Goal: Contribute content: Contribute content

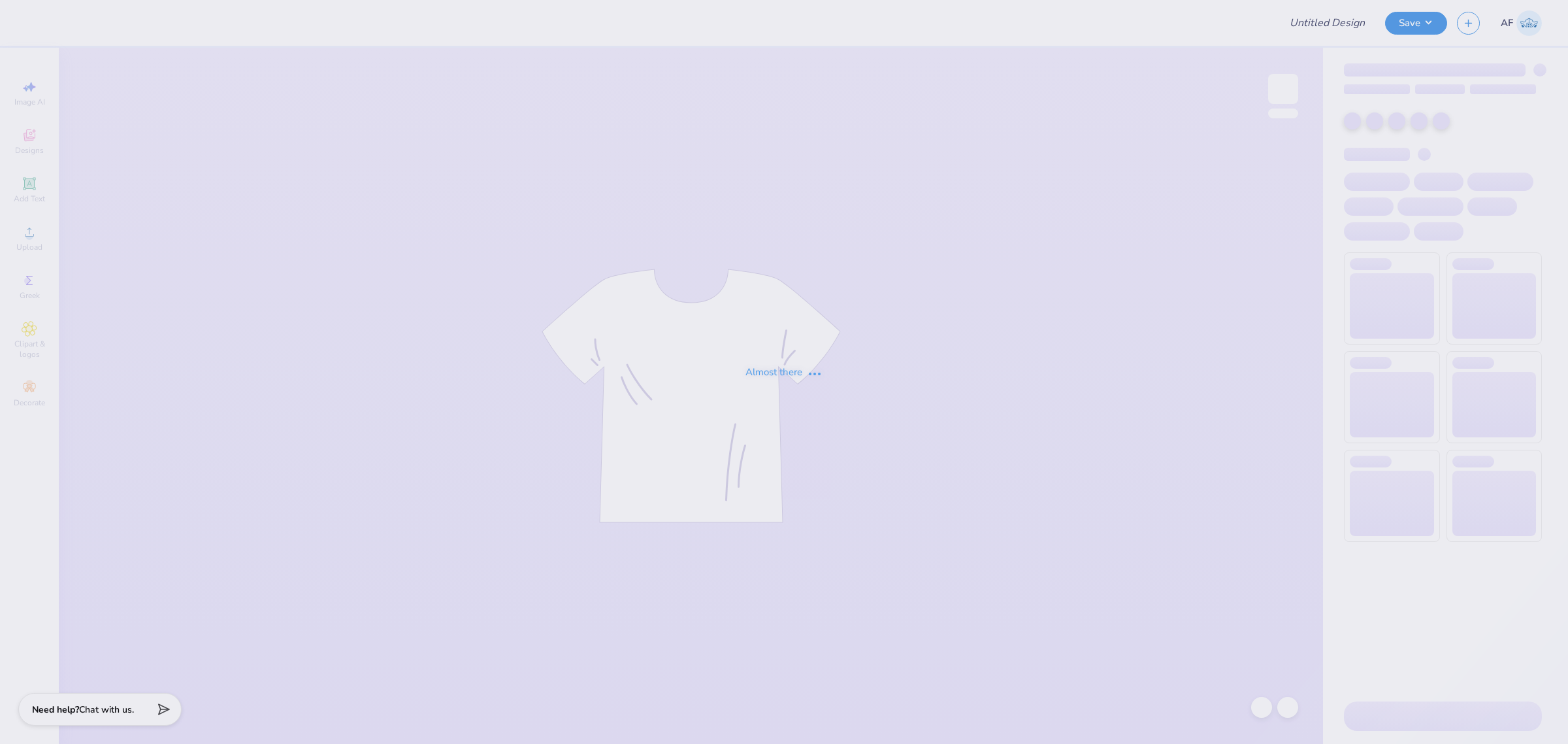
type input "Democracy Prep Design Revamp"
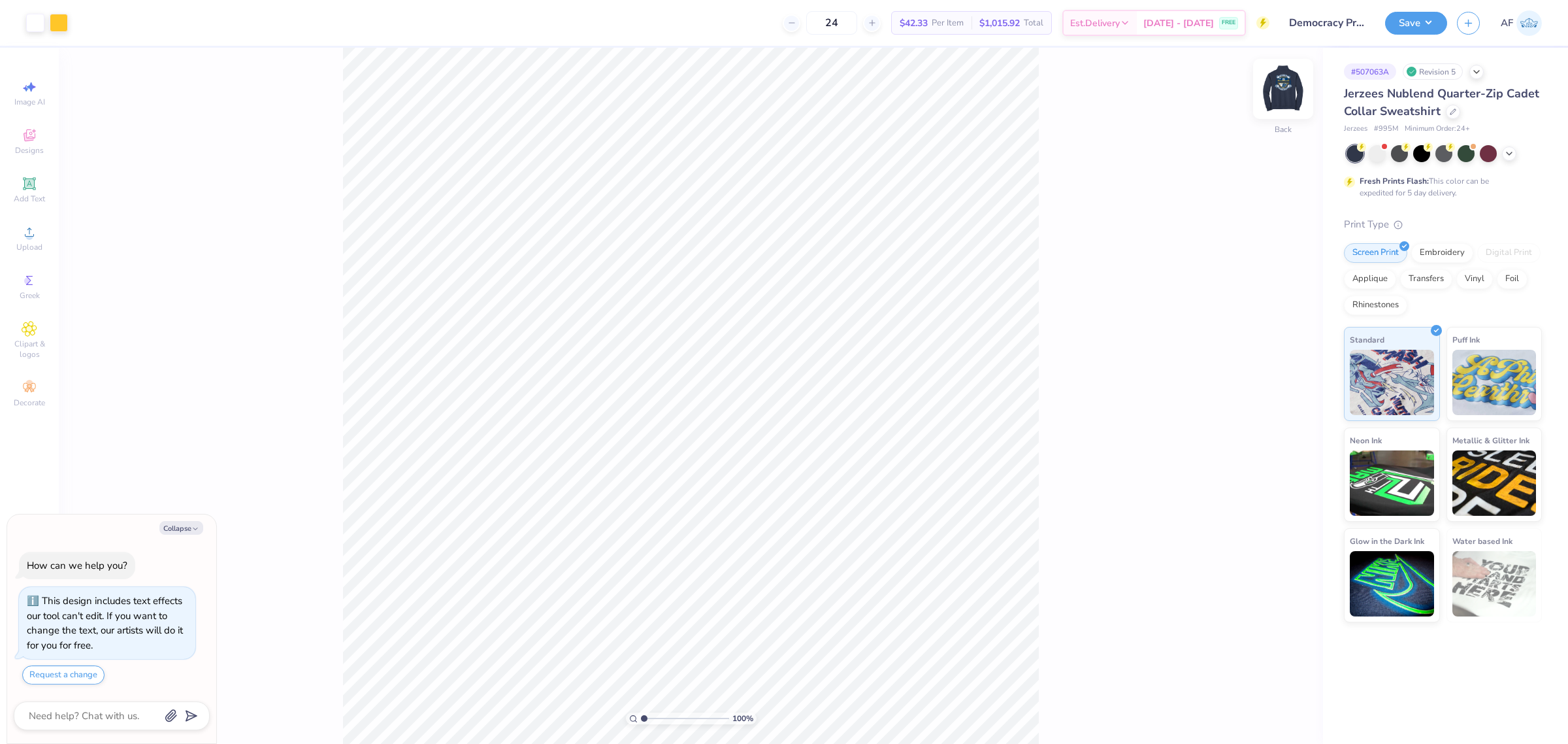
click at [1284, 91] on img at bounding box center [1283, 89] width 52 height 52
click at [1269, 99] on img at bounding box center [1283, 89] width 52 height 52
type textarea "x"
click at [1261, 347] on input "3.02" at bounding box center [1274, 345] width 47 height 18
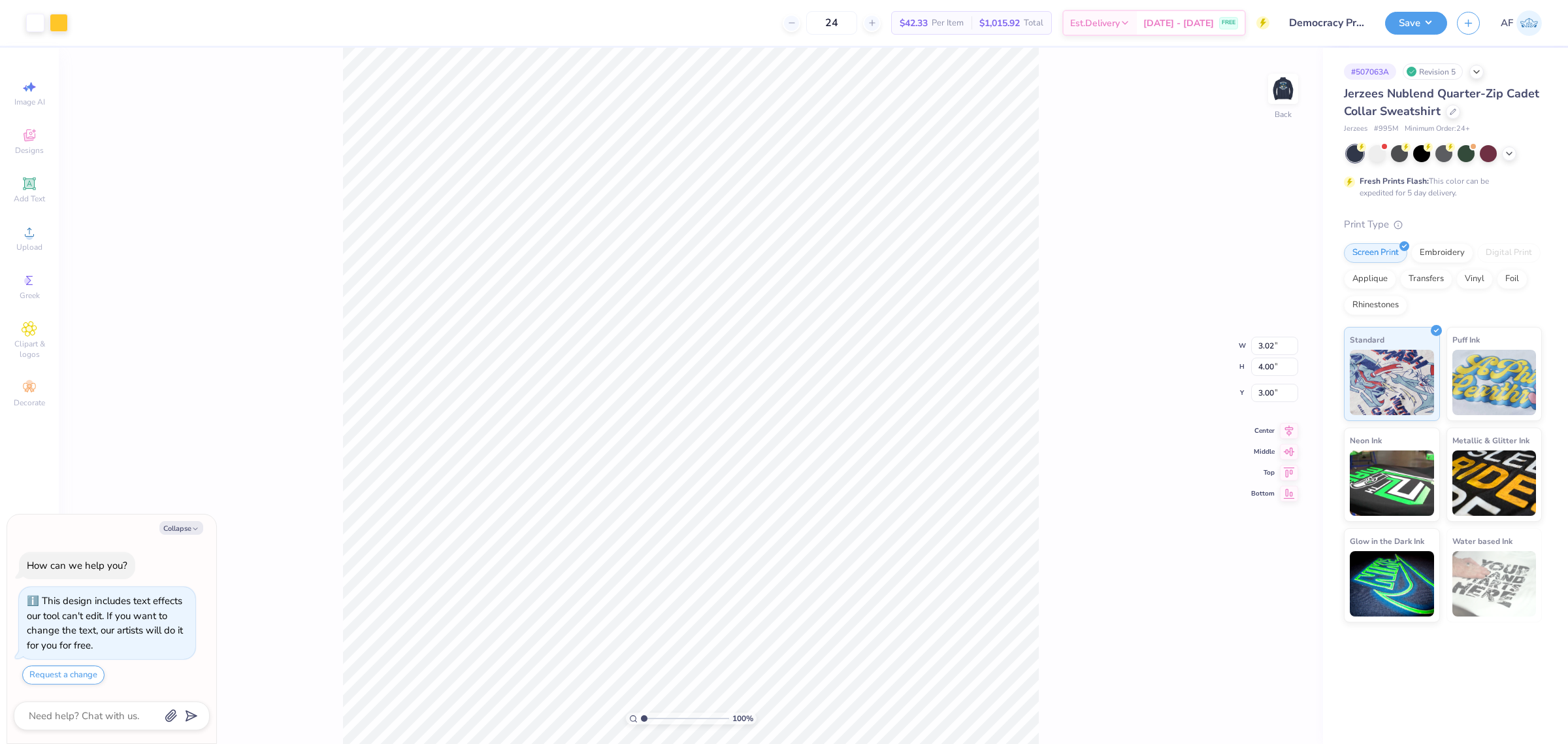
click at [1141, 347] on div "100 % Back W 3.02 3.02 " H 4.00 4.00 " Y 3.00 3.00 " Center Middle Top Bottom" at bounding box center [691, 395] width 1265 height 696
click at [1285, 96] on img at bounding box center [1283, 89] width 52 height 52
click at [21, 239] on icon at bounding box center [29, 232] width 15 height 15
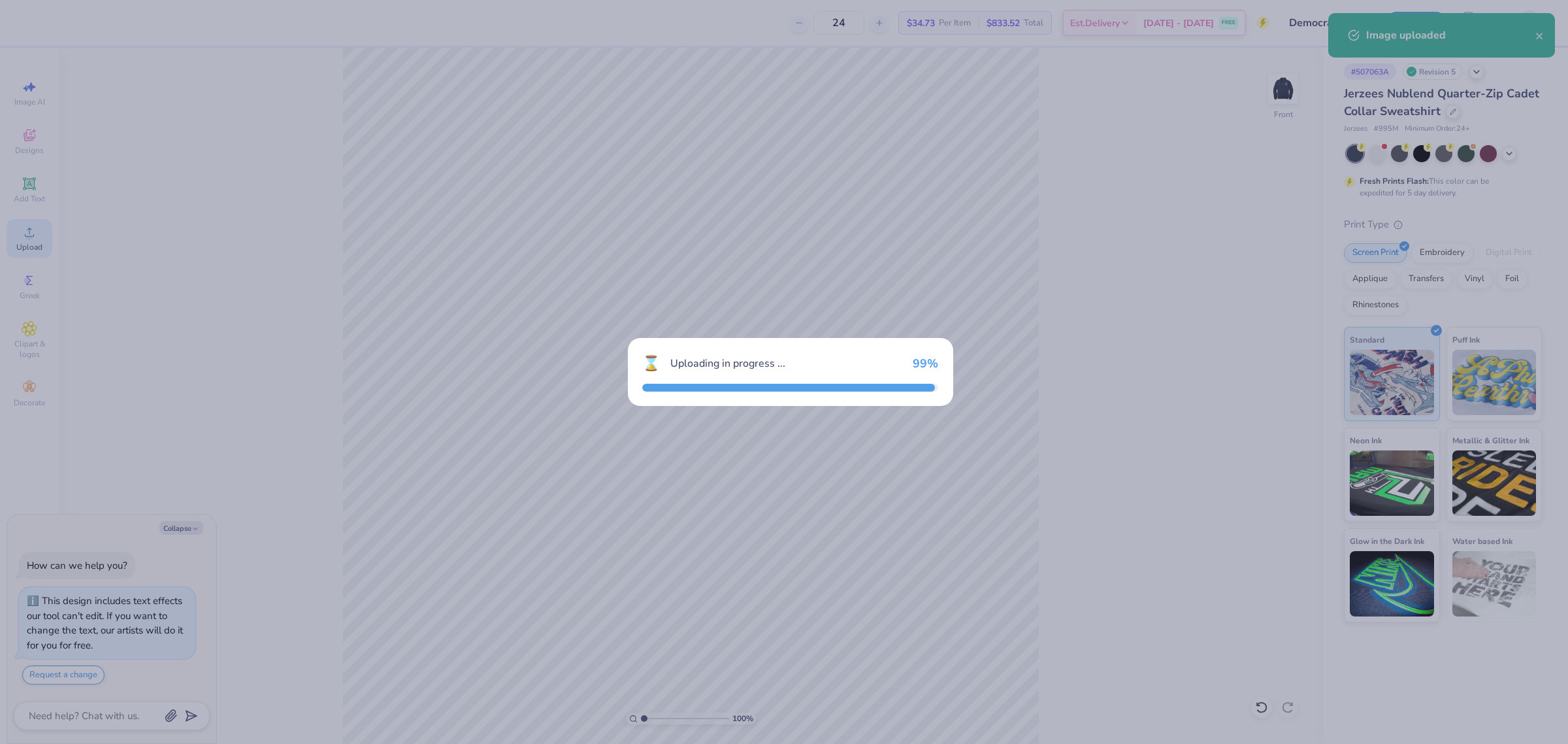
type textarea "x"
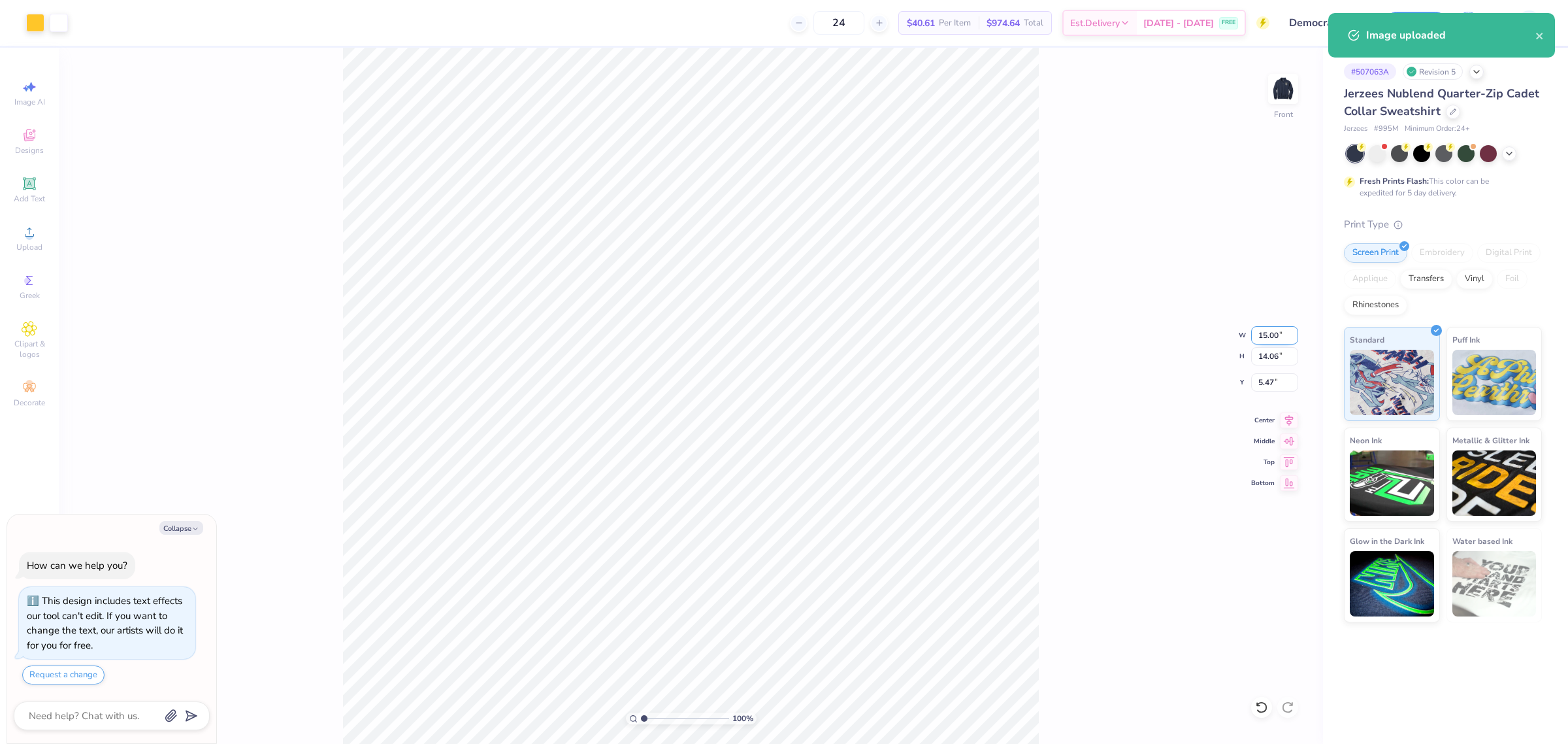
click at [1275, 338] on input "15.00" at bounding box center [1274, 335] width 47 height 18
type input "12"
type textarea "x"
type input "12.00"
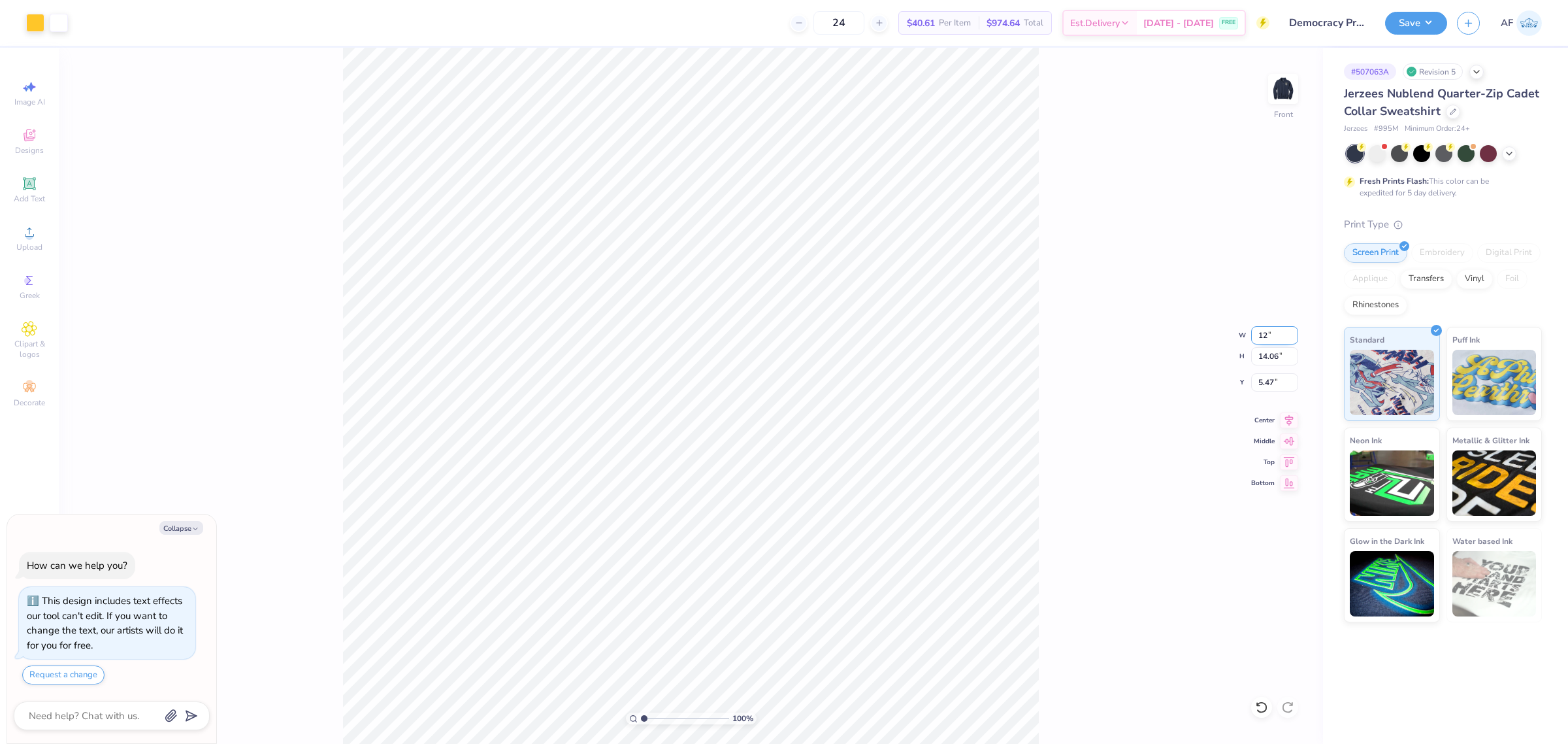
type input "11.25"
click at [1265, 389] on input "6.88" at bounding box center [1274, 382] width 47 height 18
type input "3"
type textarea "x"
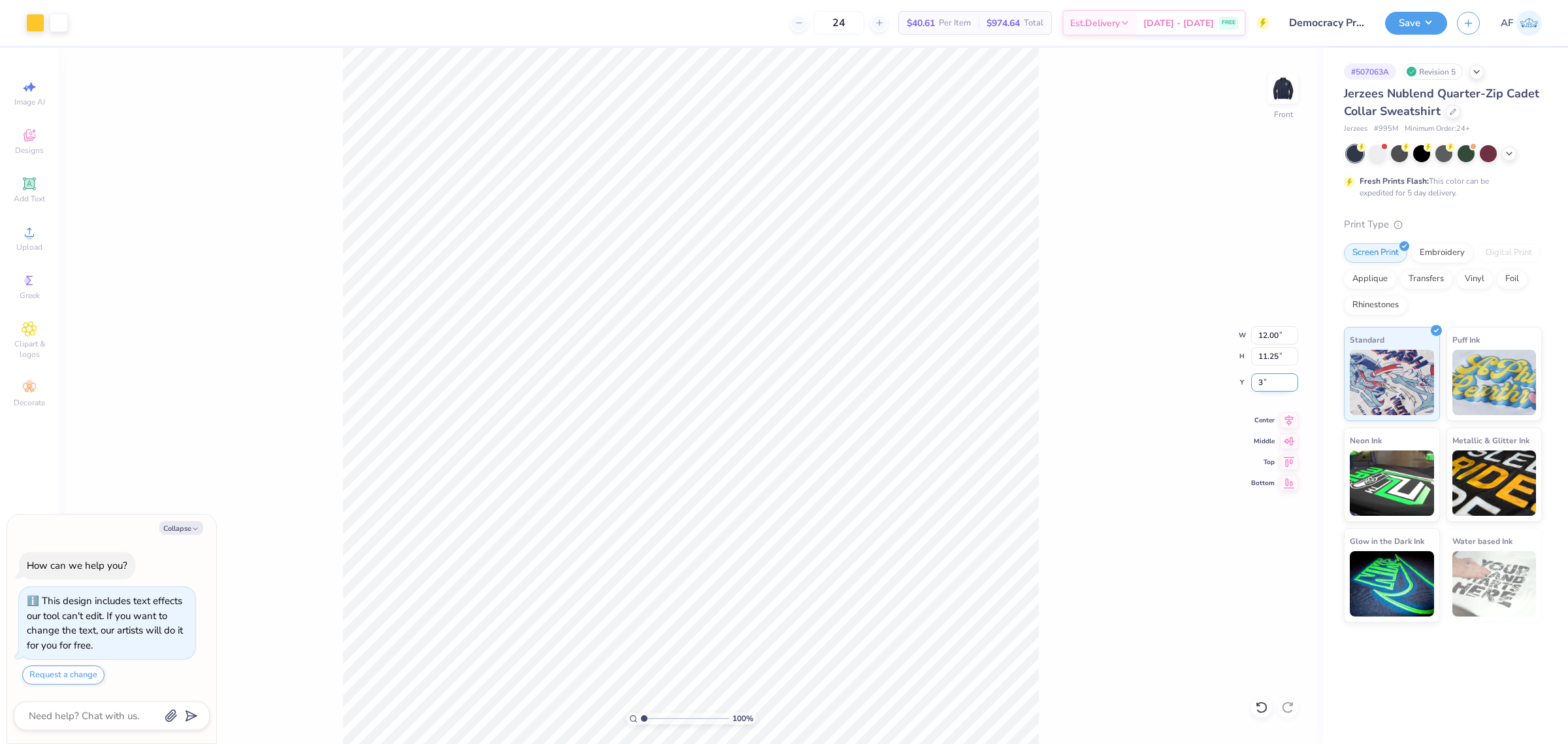
type input "3.00"
click at [1282, 424] on icon at bounding box center [1288, 418] width 18 height 15
click at [1430, 32] on button "Save" at bounding box center [1416, 21] width 62 height 23
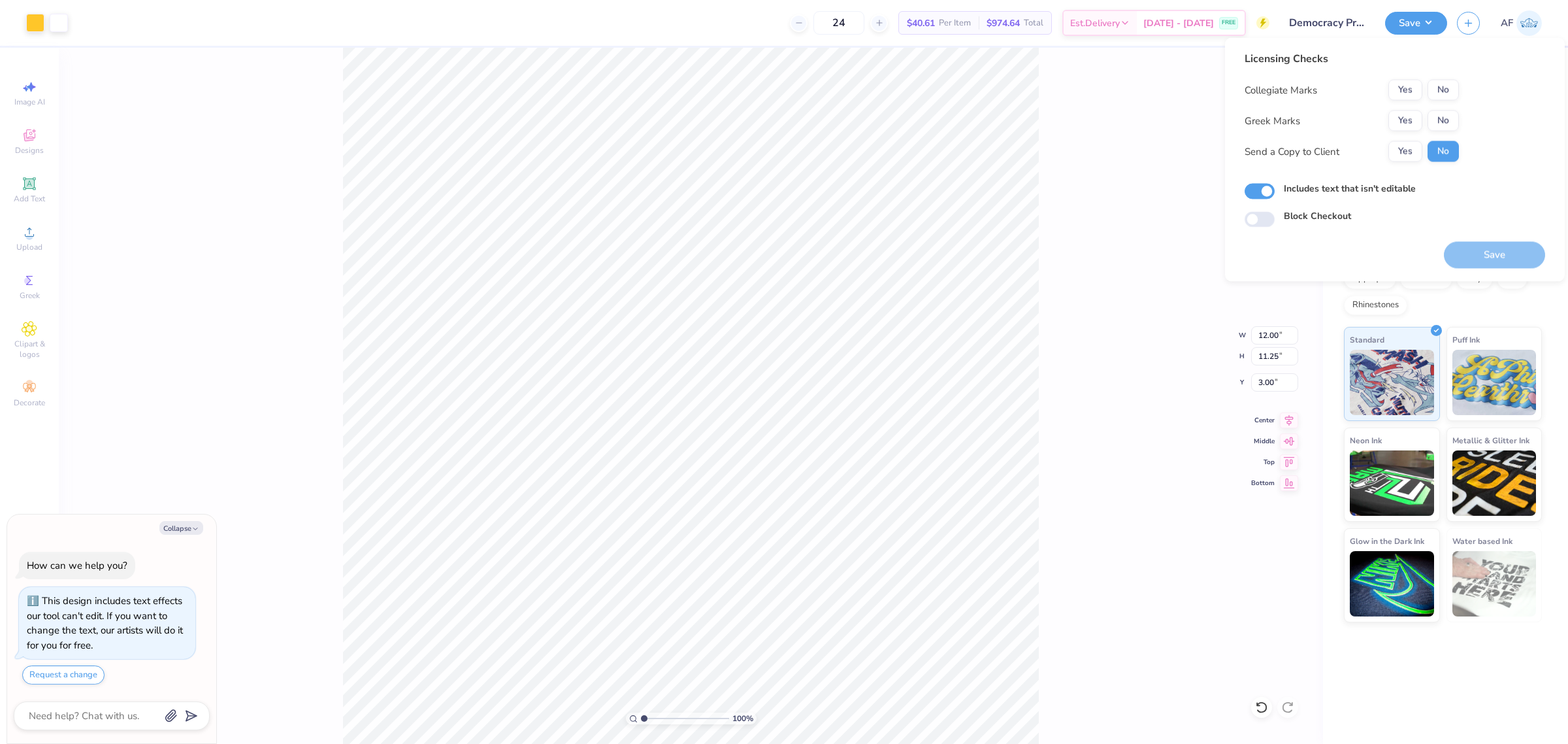
drag, startPoint x: 1443, startPoint y: 109, endPoint x: 1443, endPoint y: 84, distance: 25.0
click at [1443, 108] on div "Collegiate Marks Yes No Greek Marks Yes No Send a Copy to Client Yes No" at bounding box center [1352, 121] width 215 height 83
click at [1442, 84] on button "No" at bounding box center [1443, 90] width 32 height 21
click at [1441, 121] on button "No" at bounding box center [1443, 121] width 32 height 21
click at [1409, 154] on button "Yes" at bounding box center [1405, 152] width 34 height 21
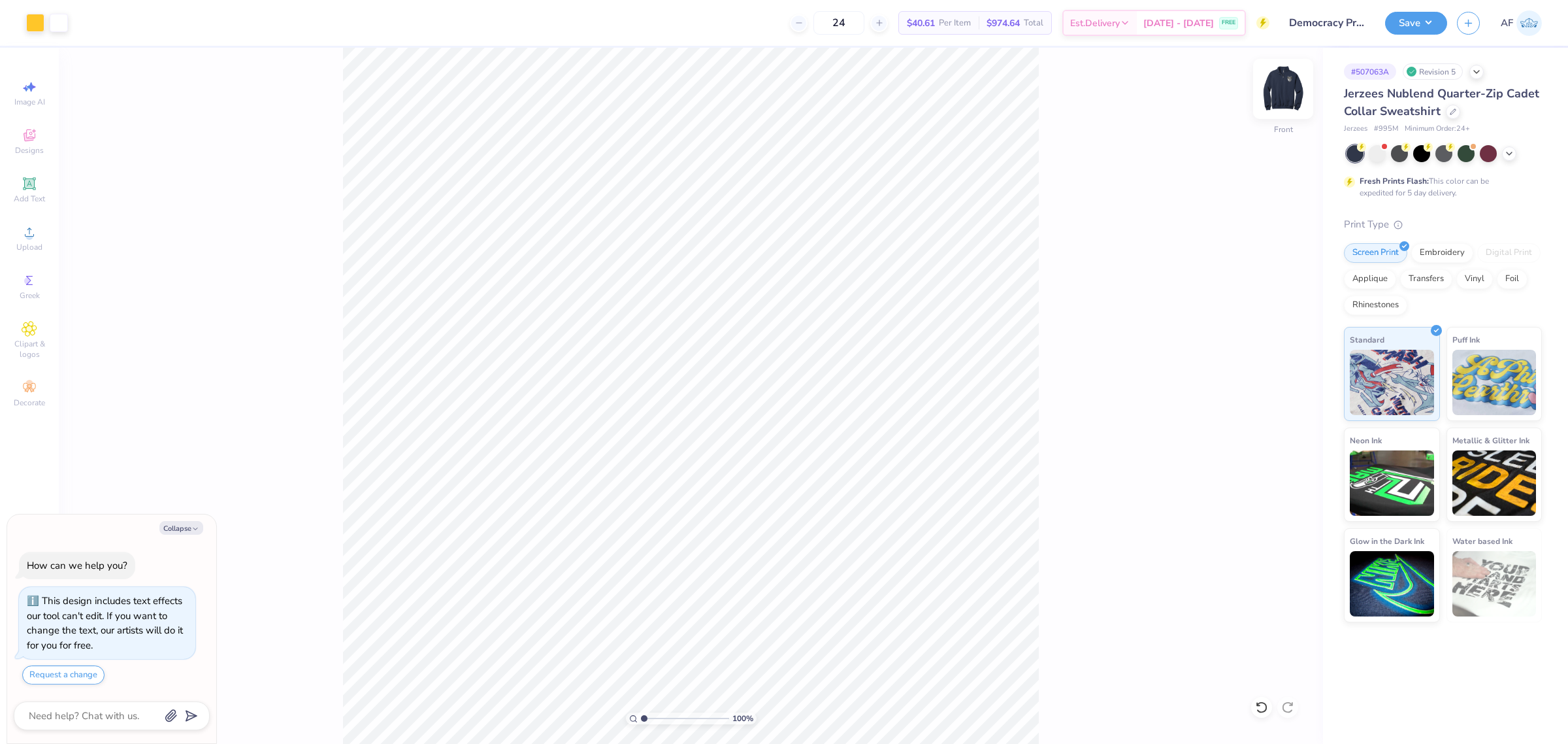
click at [1271, 101] on img at bounding box center [1283, 89] width 52 height 52
click at [1433, 24] on button "Save" at bounding box center [1416, 21] width 62 height 23
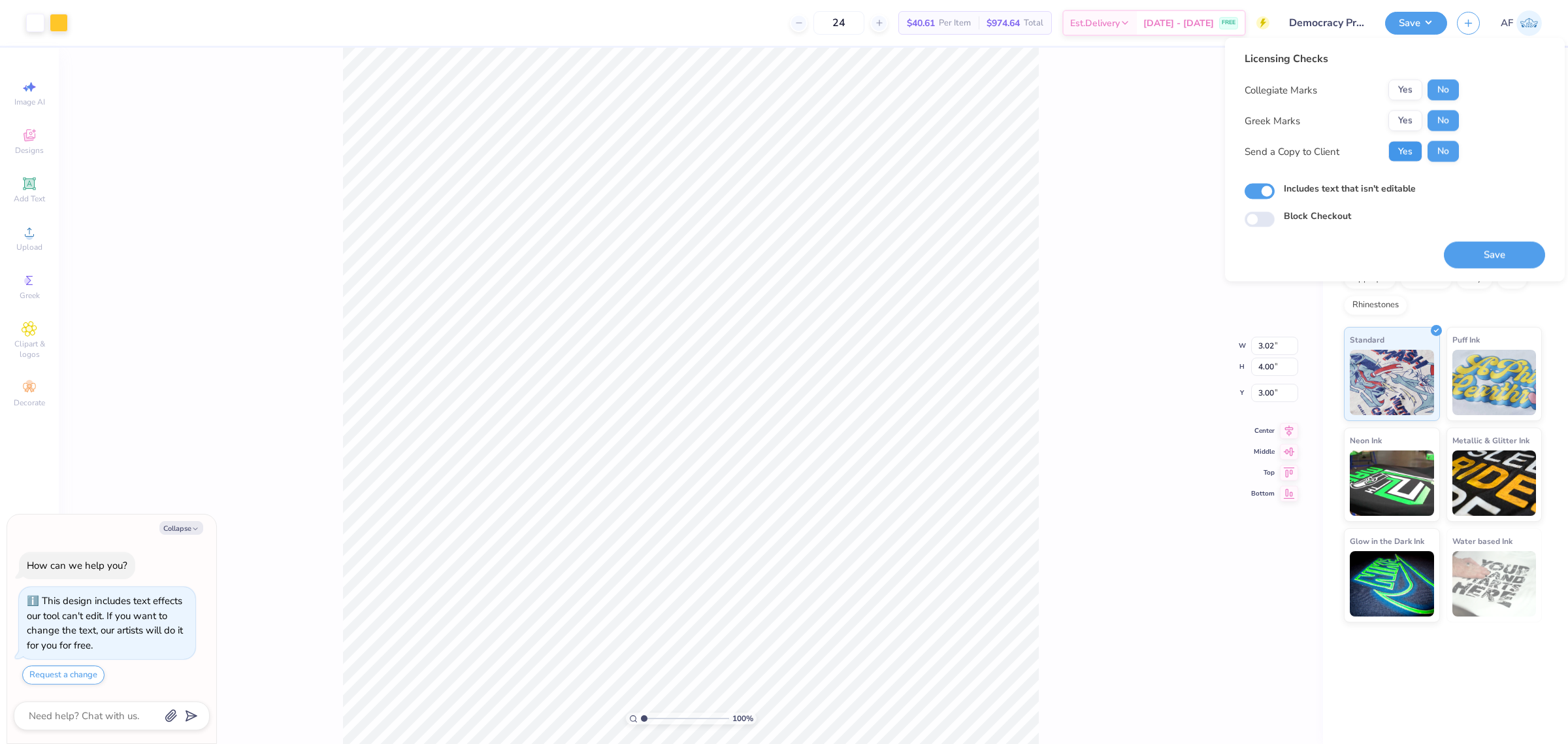
click at [1404, 147] on button "Yes" at bounding box center [1405, 152] width 34 height 21
click at [1485, 243] on button "Save" at bounding box center [1495, 255] width 101 height 26
type textarea "x"
